Goal: Find specific page/section: Find specific page/section

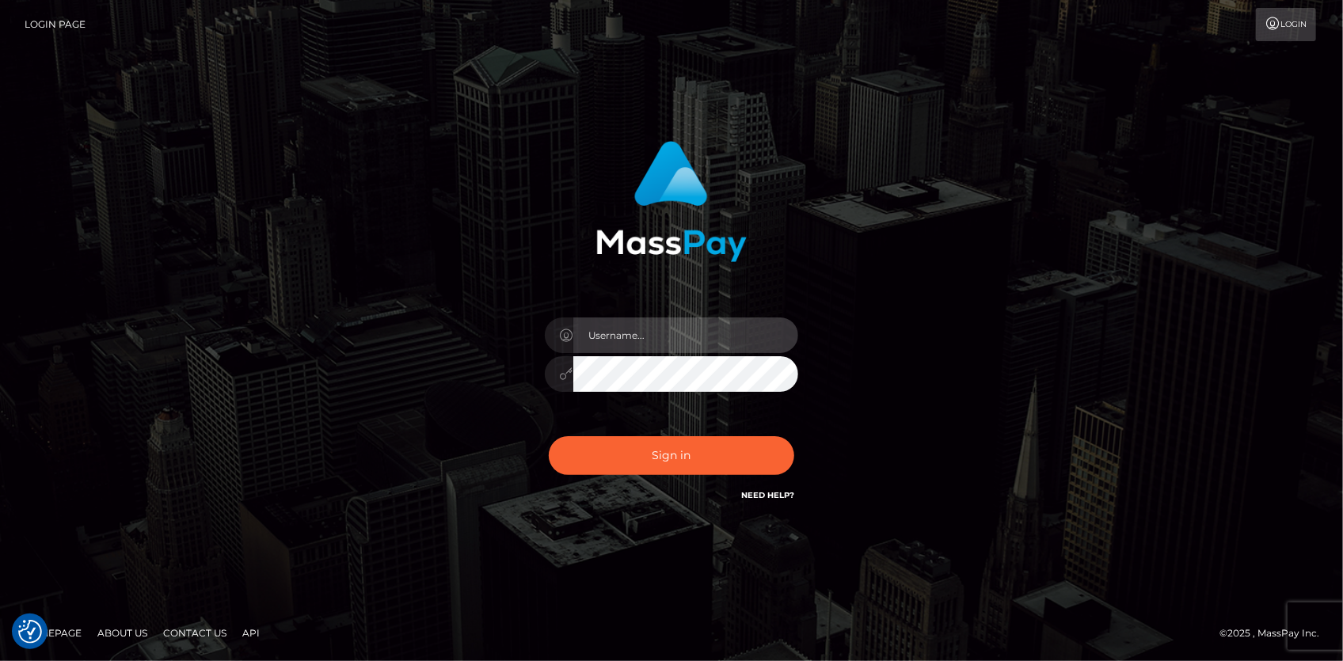
type input "[PERSON_NAME]"
click at [657, 486] on div "Sign in Need Help?" at bounding box center [671, 462] width 277 height 70
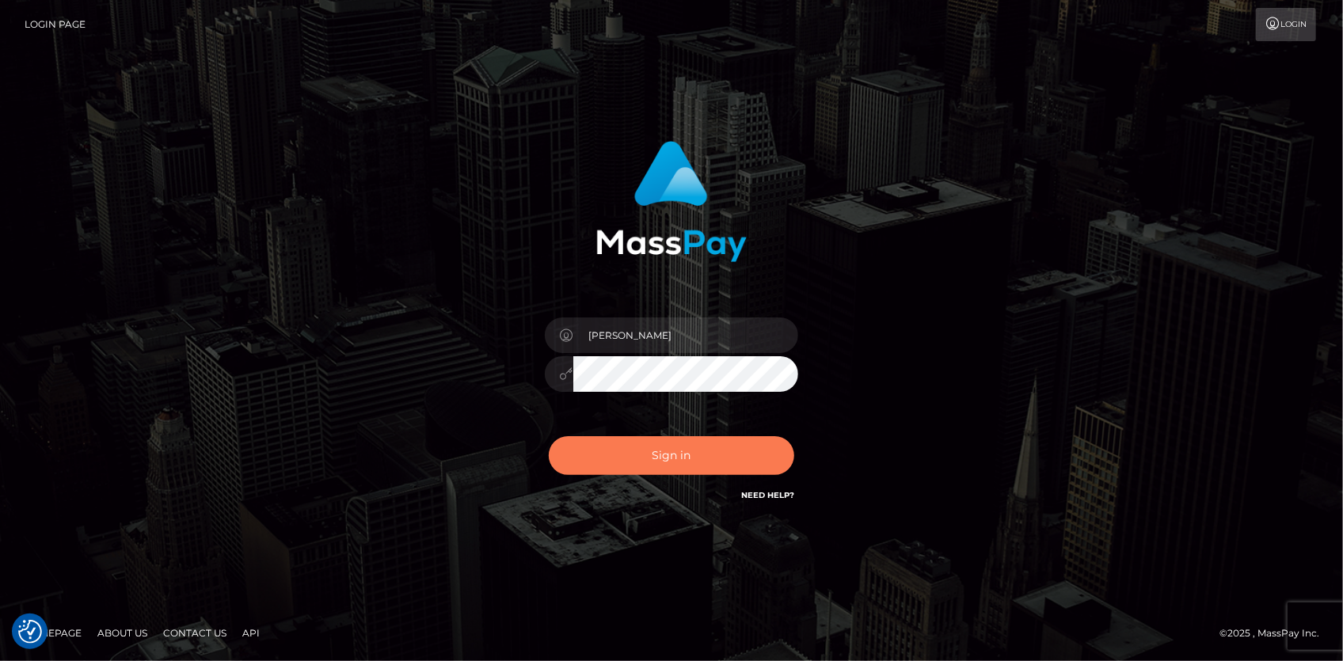
click at [646, 459] on button "Sign in" at bounding box center [671, 455] width 245 height 39
click at [646, 447] on button "Sign in" at bounding box center [671, 455] width 245 height 39
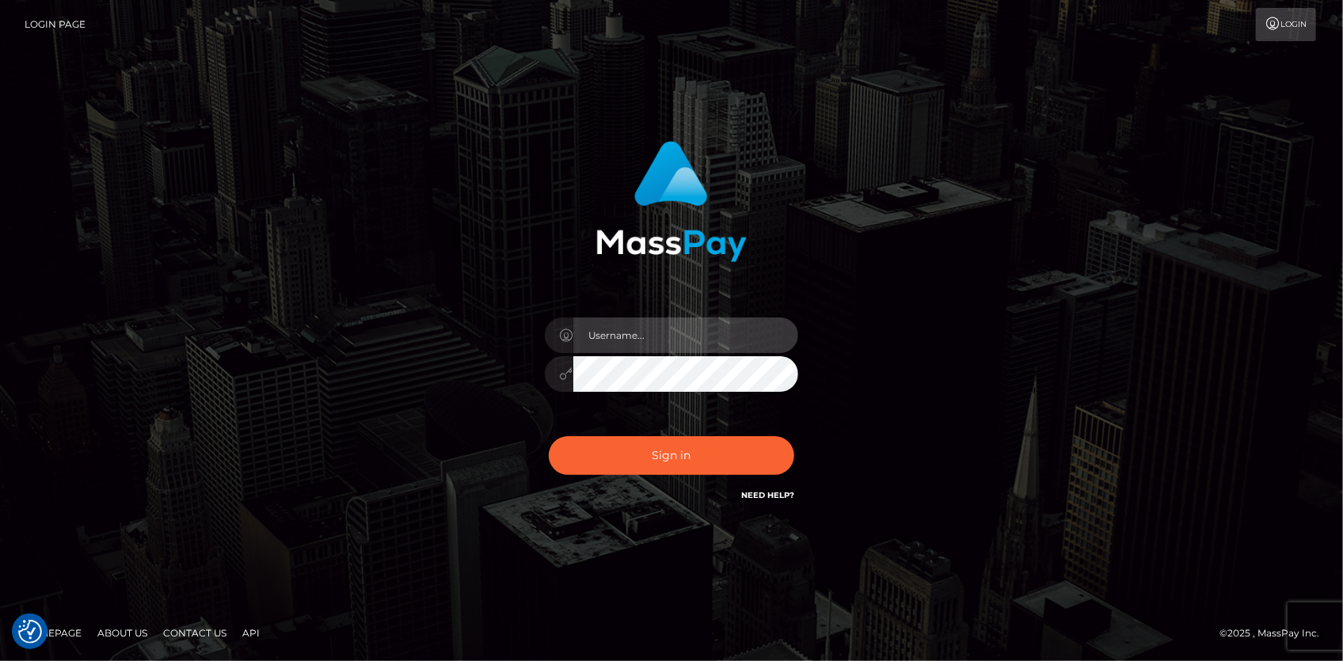
type input "[PERSON_NAME]"
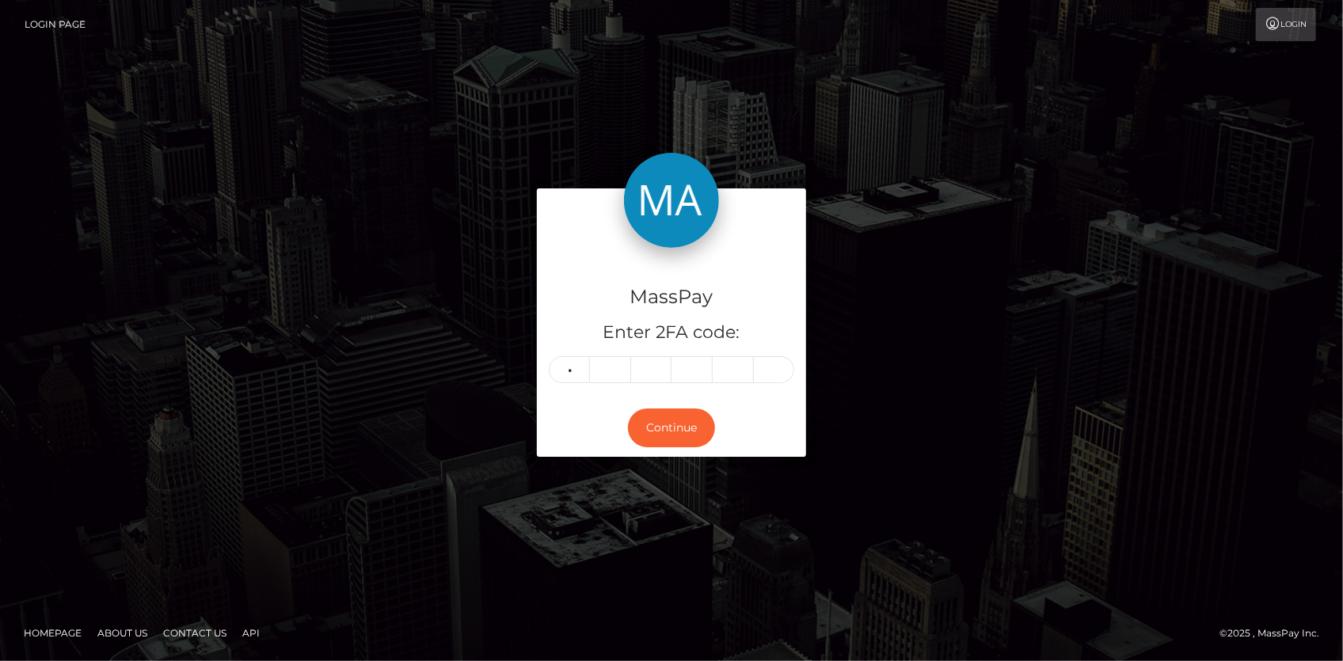
type input "6"
type input "7"
type input "5"
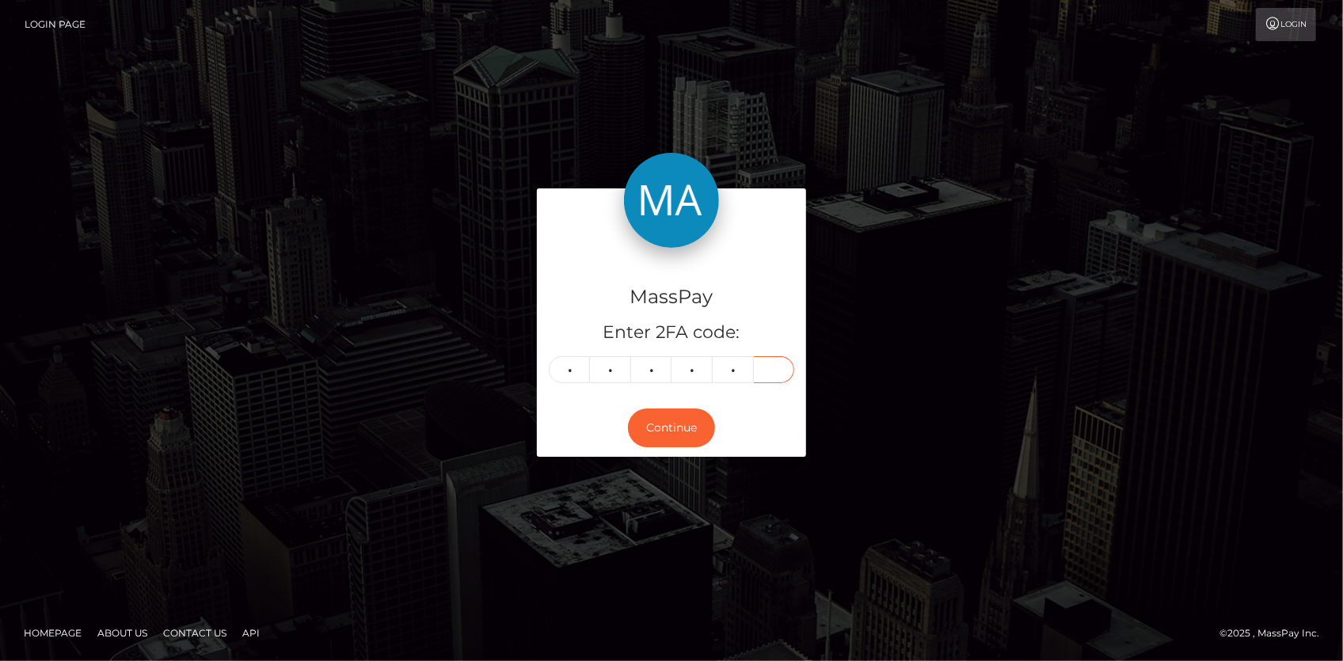
type input "9"
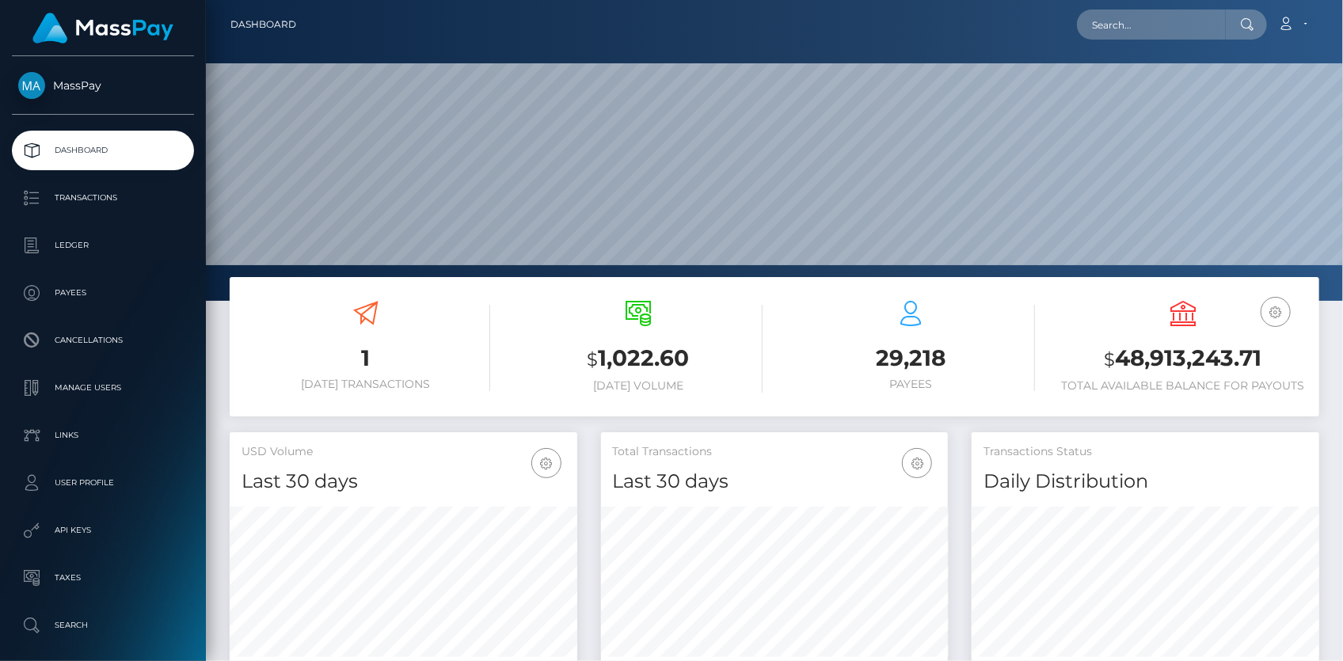
scroll to position [280, 347]
click at [1116, 31] on input "text" at bounding box center [1151, 25] width 149 height 30
paste input "poact_9jVj6V9CUEJR"
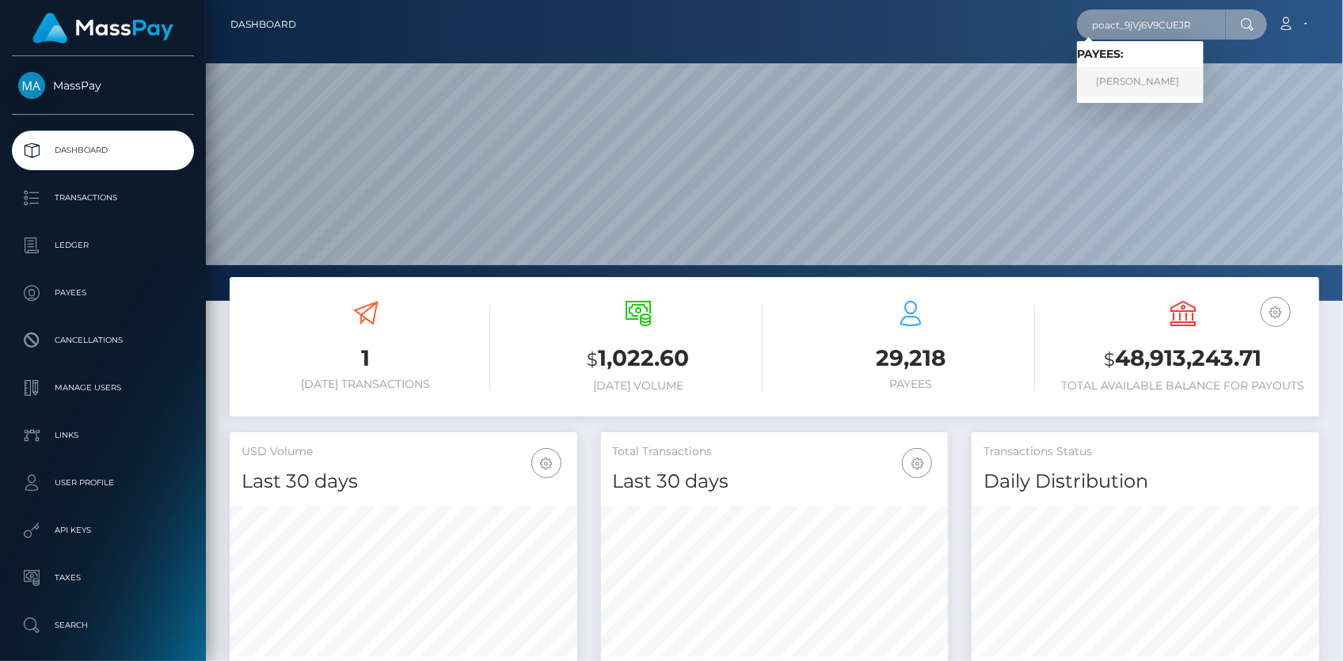
type input "poact_9jVj6V9CUEJR"
click at [1116, 79] on link "MOHAMMAD REZA YADOLAHI" at bounding box center [1140, 81] width 127 height 29
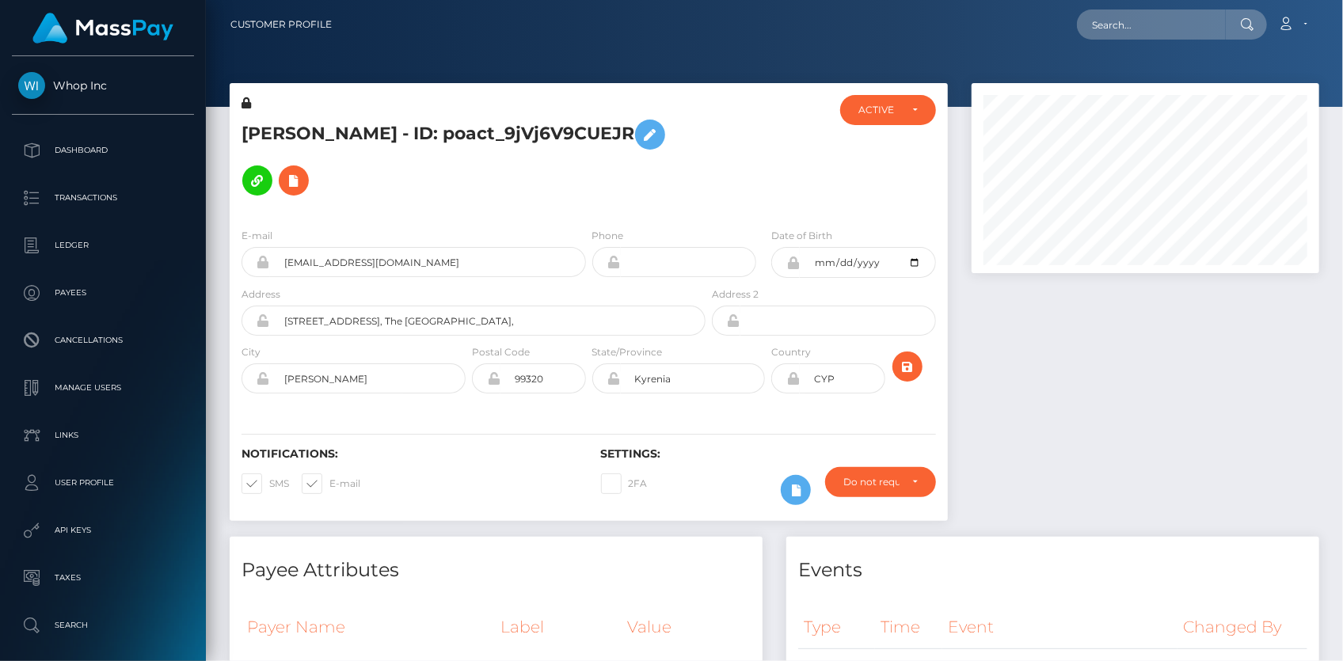
scroll to position [190, 347]
click at [1124, 35] on input "text" at bounding box center [1151, 25] width 149 height 30
paste input "xyruzrlajom@gmail.com"
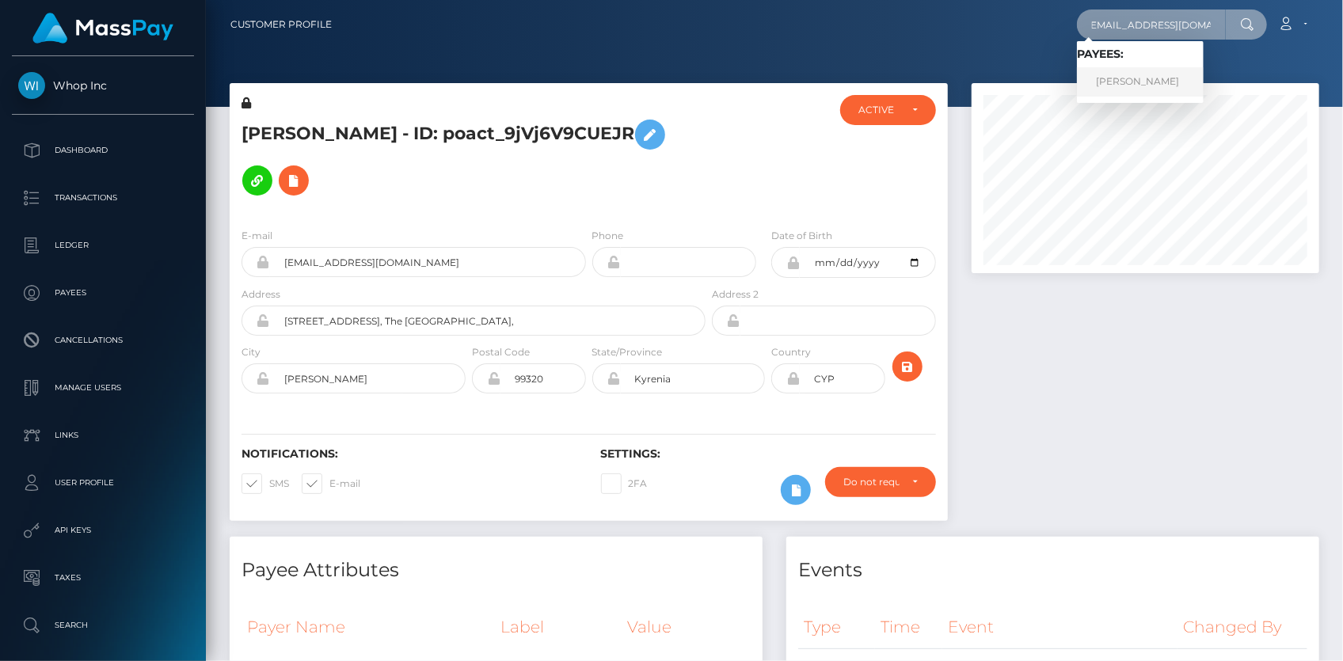
type input "xyruzrlajom@gmail.com"
click at [1168, 79] on link "Xyruz Santos Lajom" at bounding box center [1140, 81] width 127 height 29
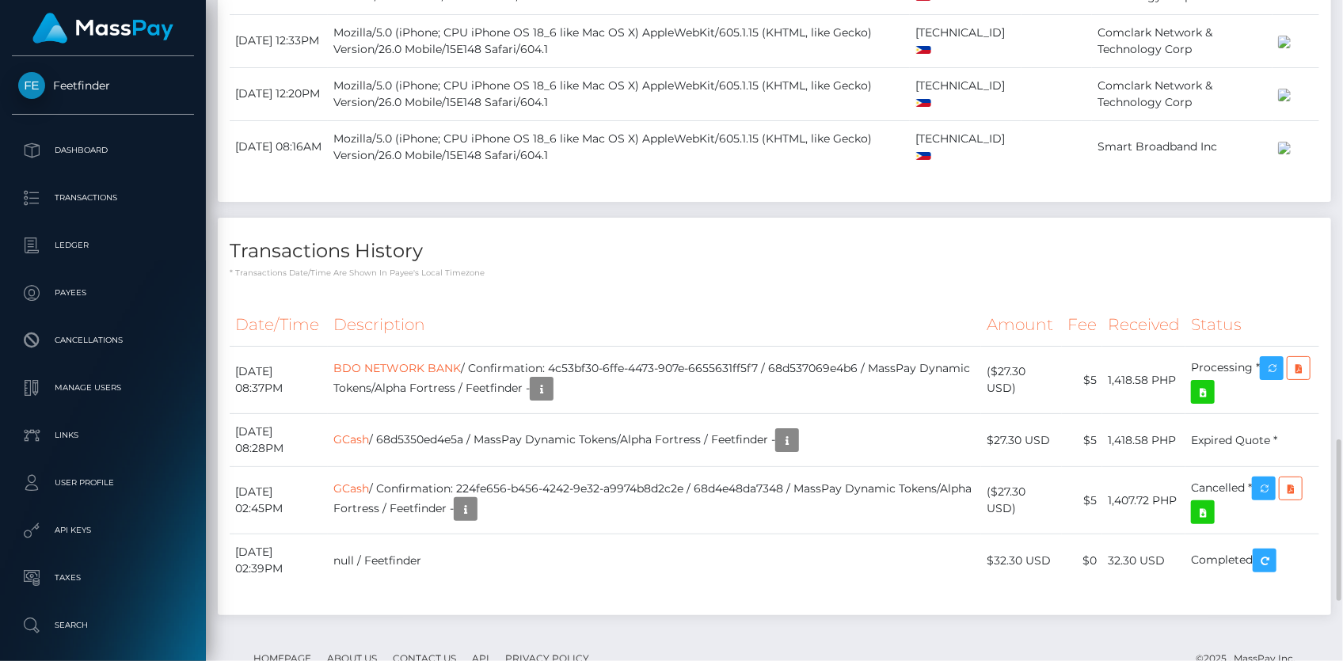
scroll to position [2045, 0]
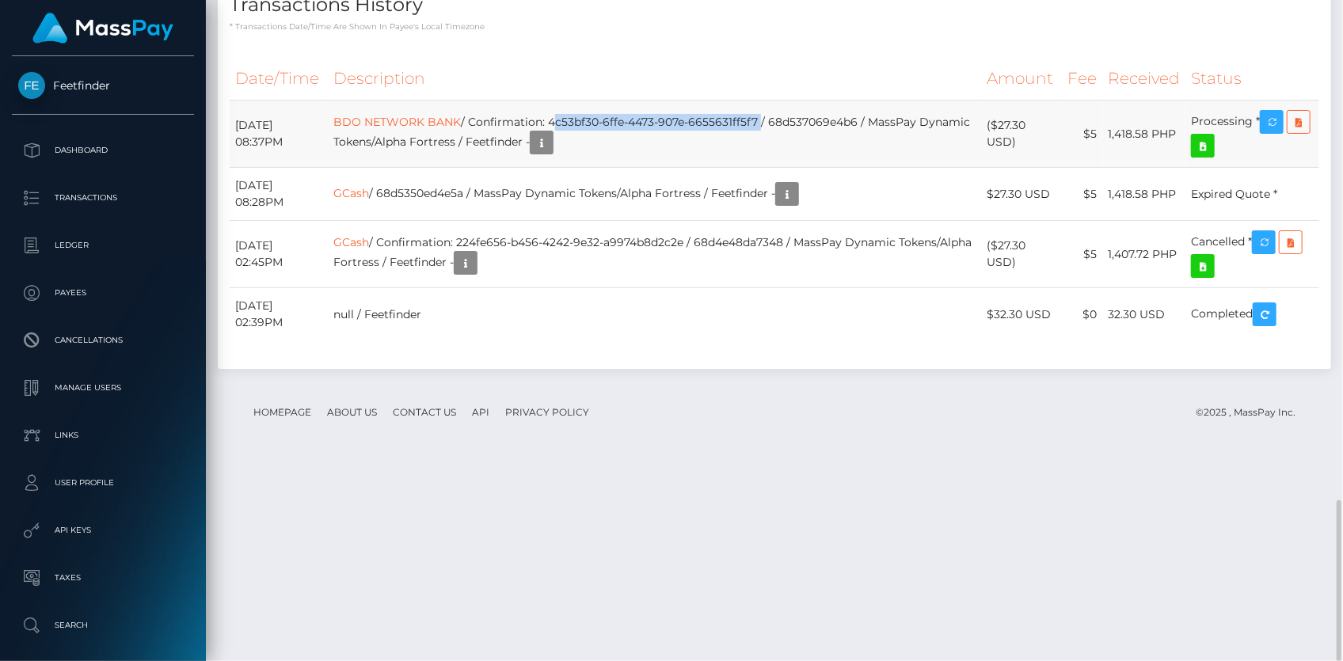
drag, startPoint x: 598, startPoint y: 314, endPoint x: 807, endPoint y: 317, distance: 209.0
click at [807, 168] on td "BDO NETWORK BANK / Confirmation: 4c53bf30-6ffe-4473-907e-6655631ff5f7 / 68d5370…" at bounding box center [654, 134] width 653 height 67
copy td "4c53bf30-6ffe-4473-907e-6655631ff5f7"
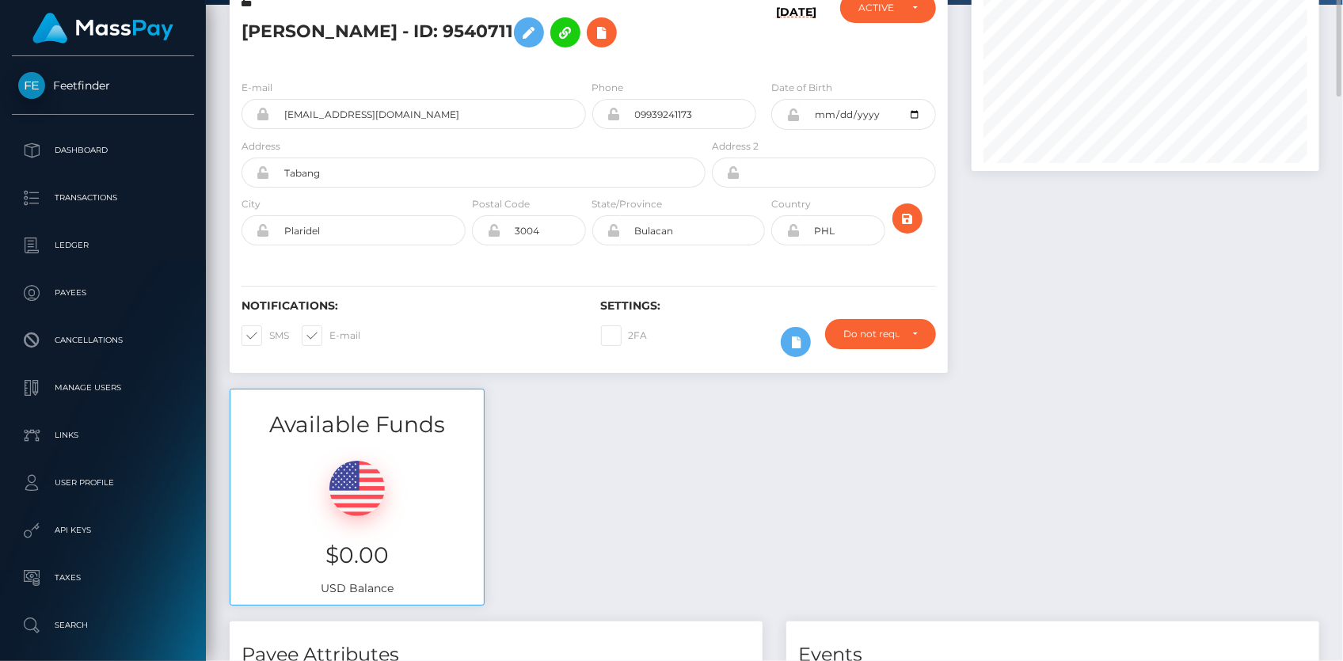
scroll to position [0, 0]
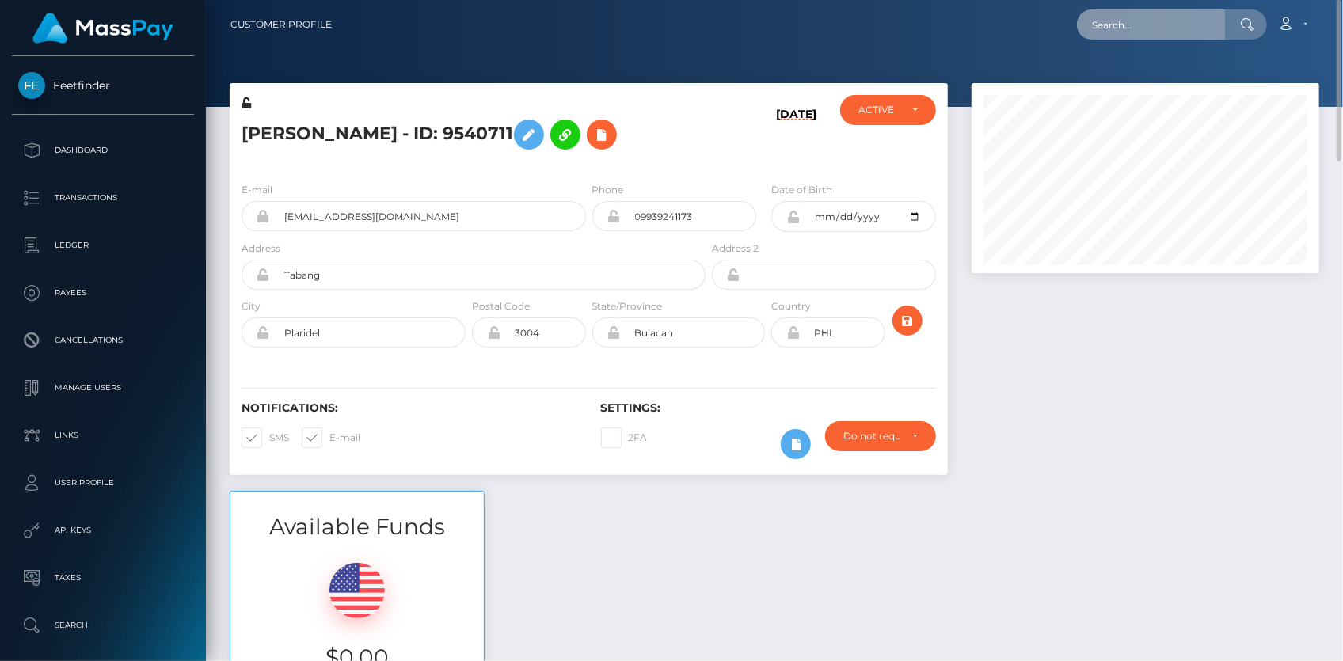
click at [1096, 33] on input "text" at bounding box center [1151, 25] width 149 height 30
paste input "poact_AqTnE9lXdRyz"
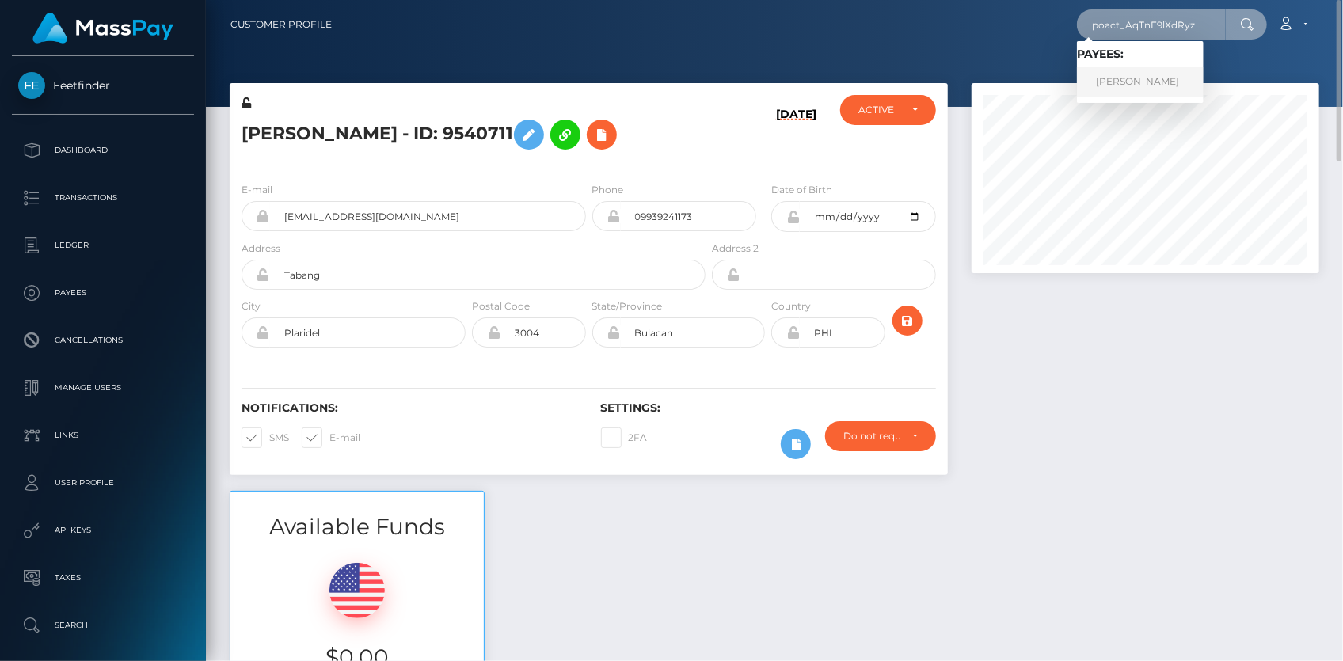
type input "poact_AqTnE9lXdRyz"
click at [1143, 77] on link "CHRISTINA MARIE CHANDLER" at bounding box center [1140, 81] width 127 height 29
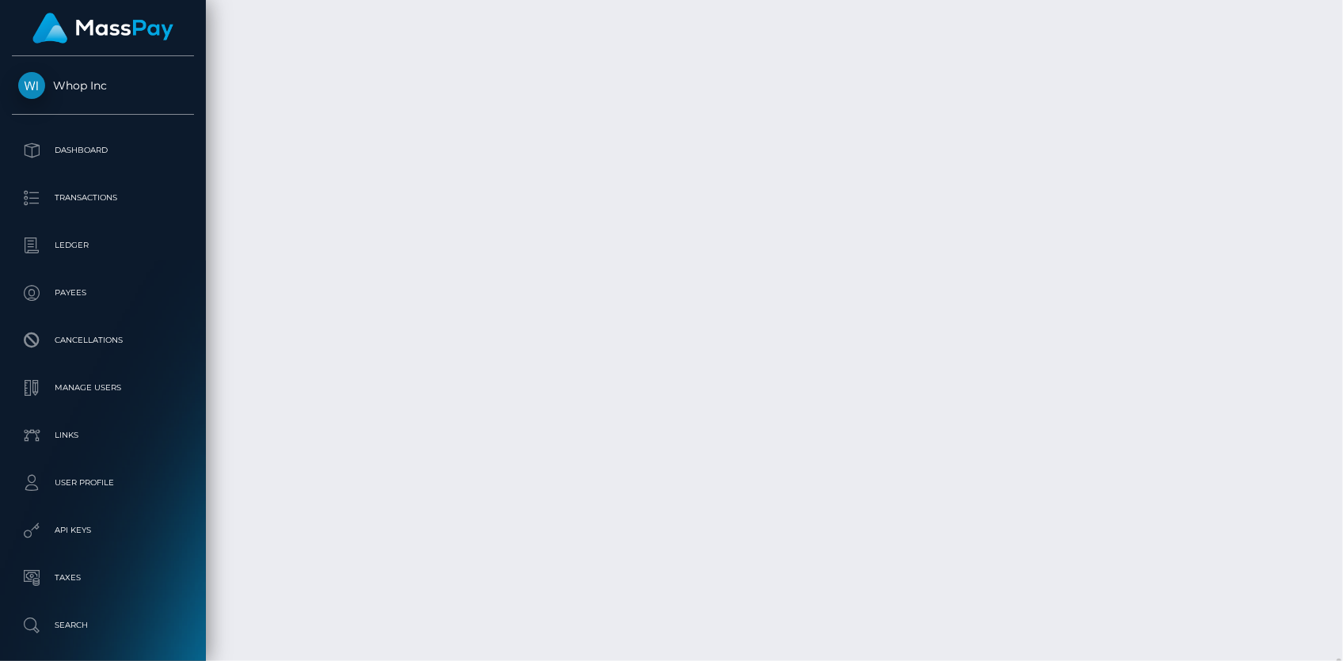
scroll to position [5819, 0]
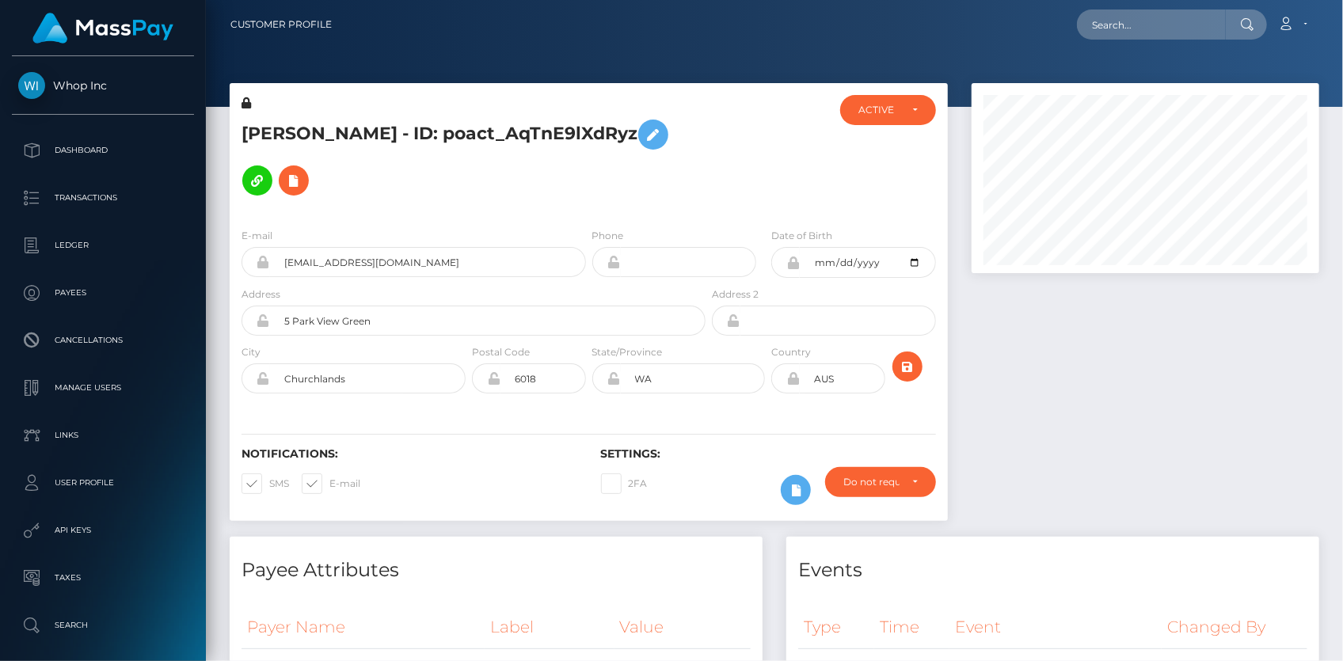
scroll to position [190, 347]
click at [1144, 25] on input "text" at bounding box center [1151, 25] width 149 height 30
paste input "kjunhwk@gmail.com"
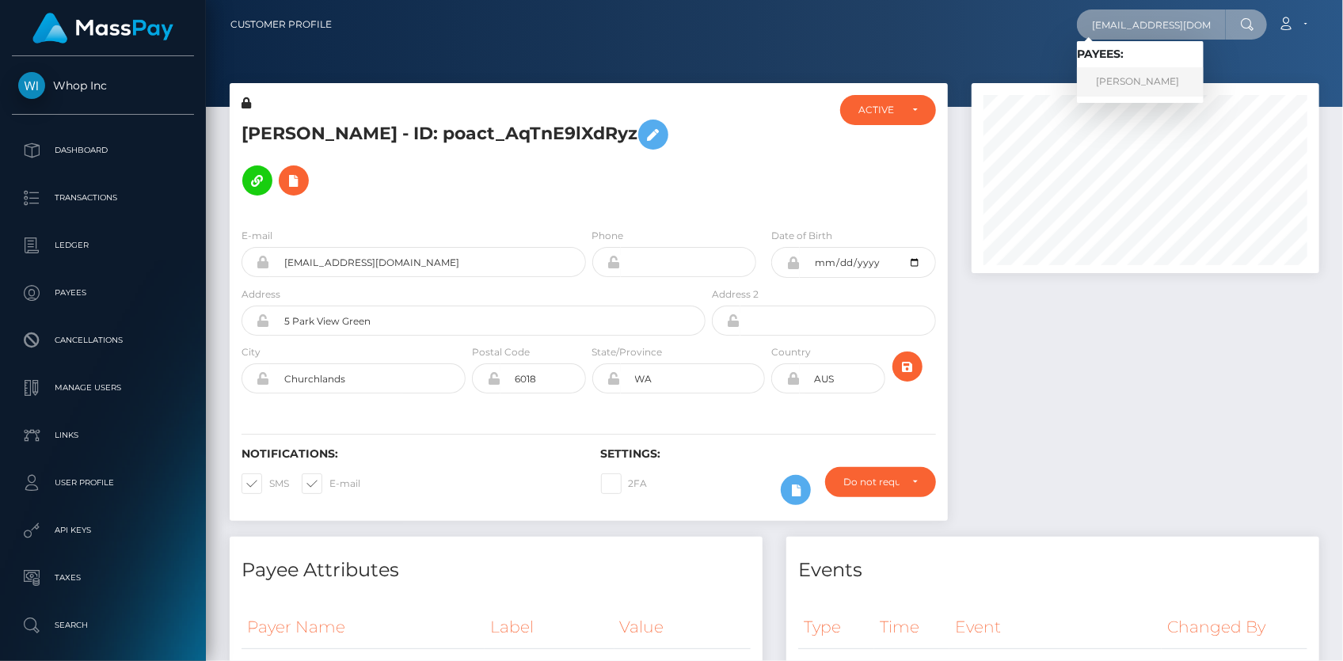
type input "kjunhwk@gmail.com"
click at [1139, 78] on link "JUNHOE KIM" at bounding box center [1140, 81] width 127 height 29
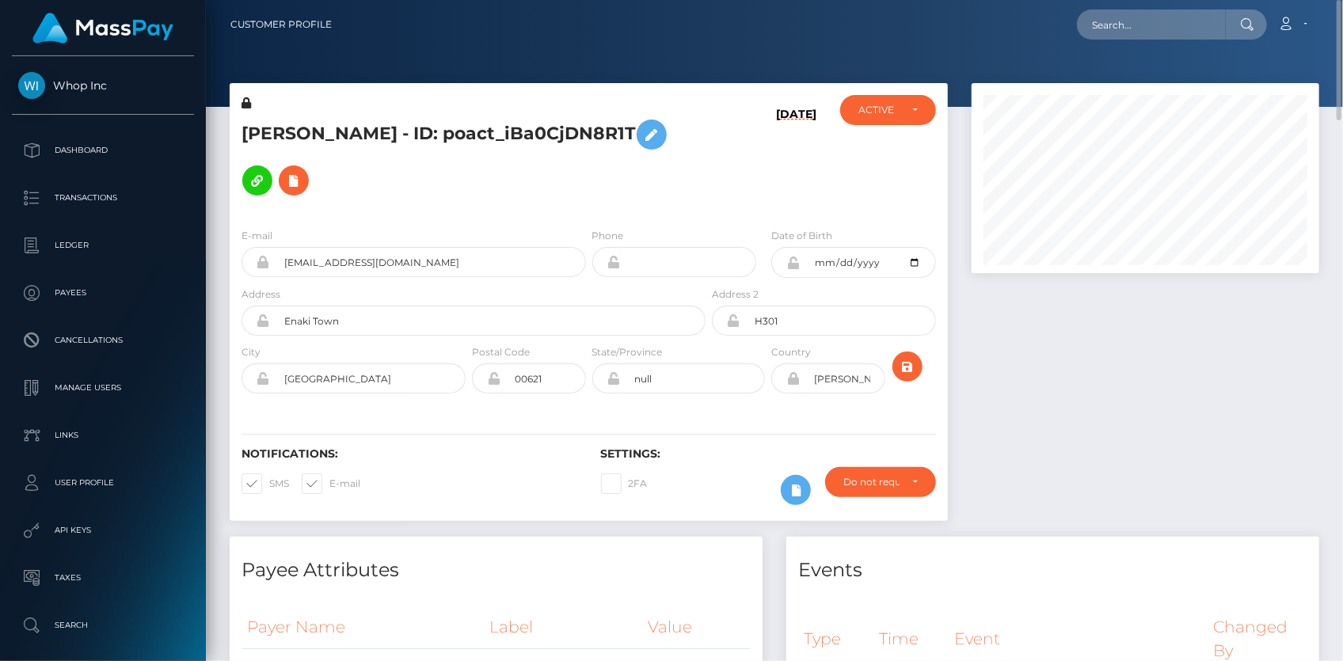
click at [1048, 29] on div "Loading... Loading... Account Edit Profile Logout" at bounding box center [831, 24] width 974 height 33
click at [1097, 29] on input "text" at bounding box center [1151, 25] width 149 height 30
paste input "poact_sV6GfZAXDzvv"
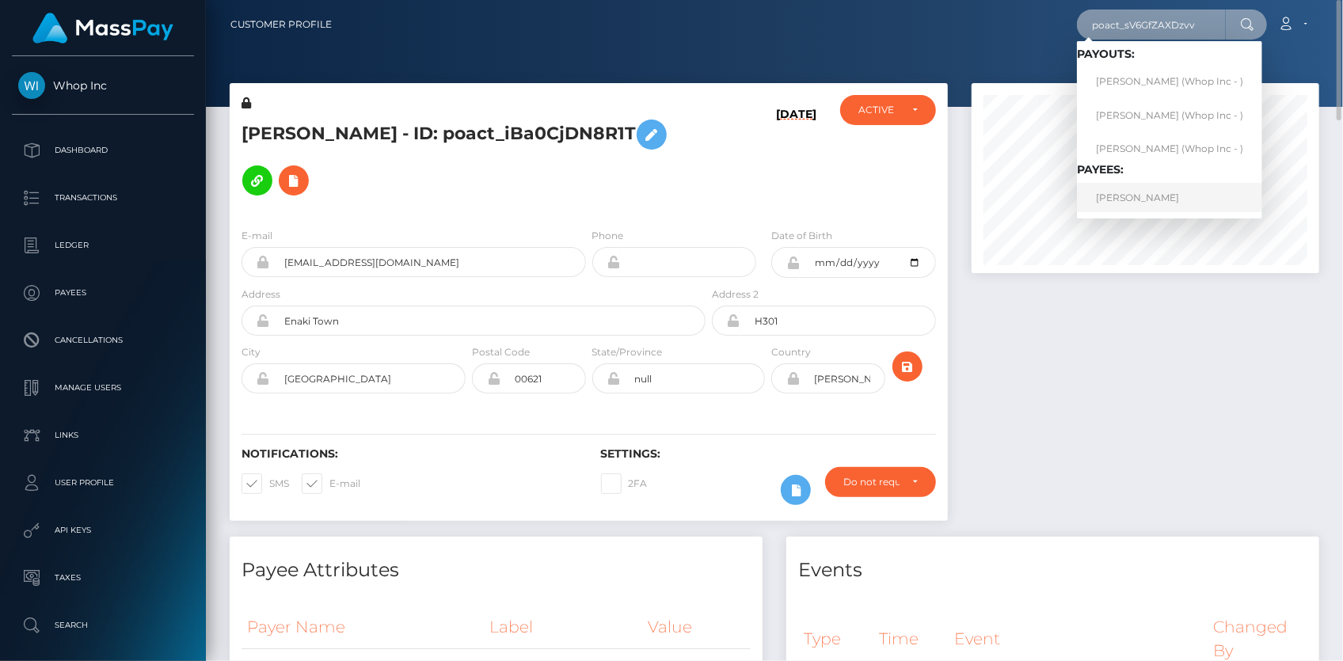
type input "poact_sV6GfZAXDzvv"
click at [1150, 195] on link "EIRIK EKELAND SYVERTSEN" at bounding box center [1169, 197] width 185 height 29
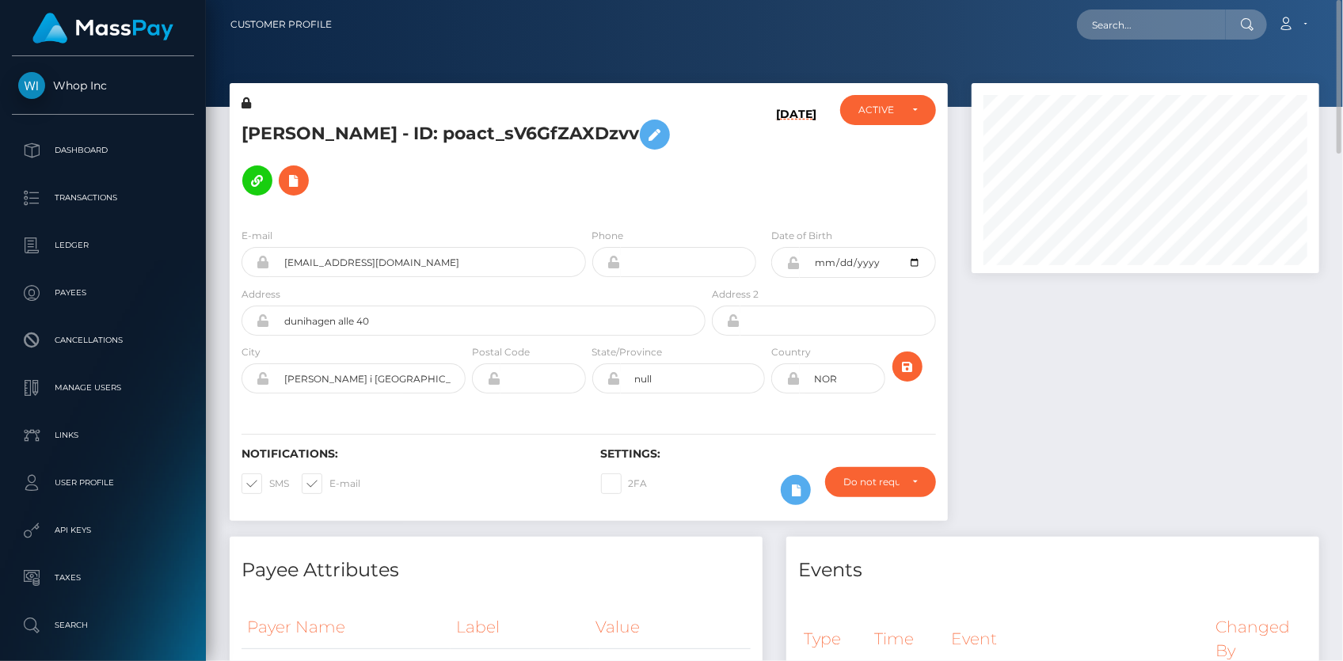
click at [299, 135] on h5 "[PERSON_NAME] - ID: poact_sV6GfZAXDzvv" at bounding box center [468, 158] width 455 height 92
click at [292, 118] on h5 "[PERSON_NAME] - ID: poact_sV6GfZAXDzvv" at bounding box center [468, 158] width 455 height 92
click at [292, 118] on h5 "EIRIK EKELAND SYVERTSEN - ID: poact_sV6GfZAXDzvv" at bounding box center [468, 158] width 455 height 92
copy h5 "EIRIK EKELAND SYVERTSEN - ID: poact_sV6GfZAXDzvv"
